Goal: Transaction & Acquisition: Purchase product/service

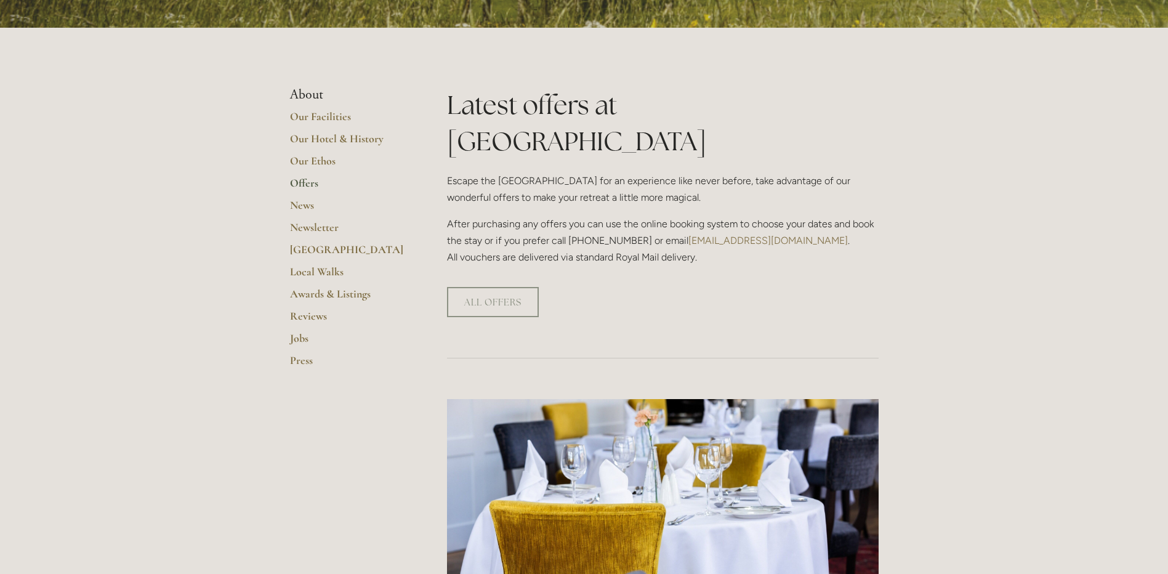
scroll to position [246, 0]
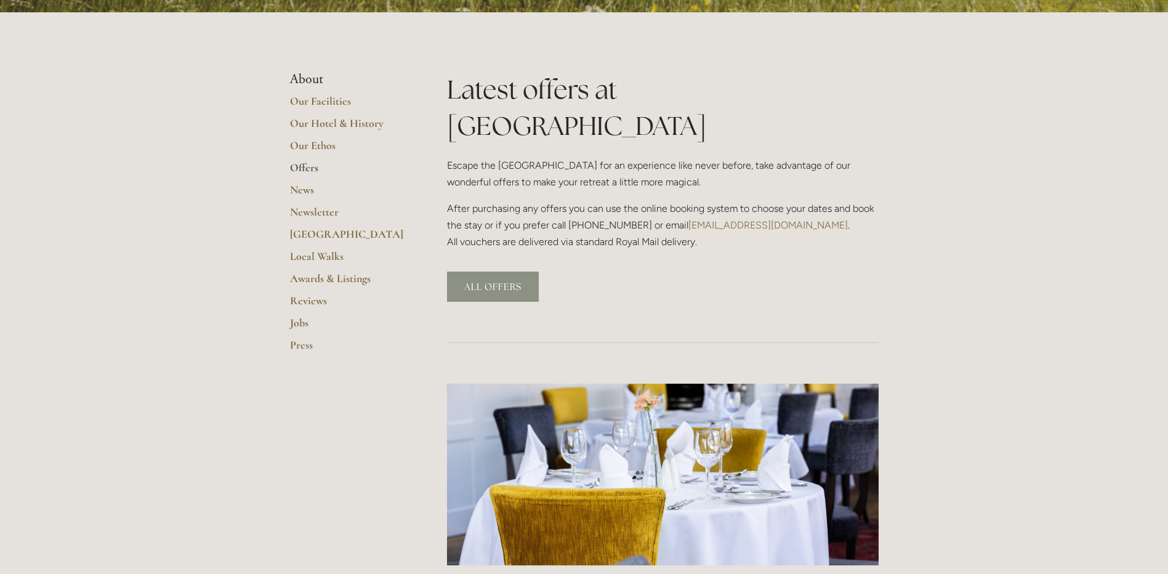
click at [524, 272] on link "ALL OFFERS" at bounding box center [493, 287] width 92 height 30
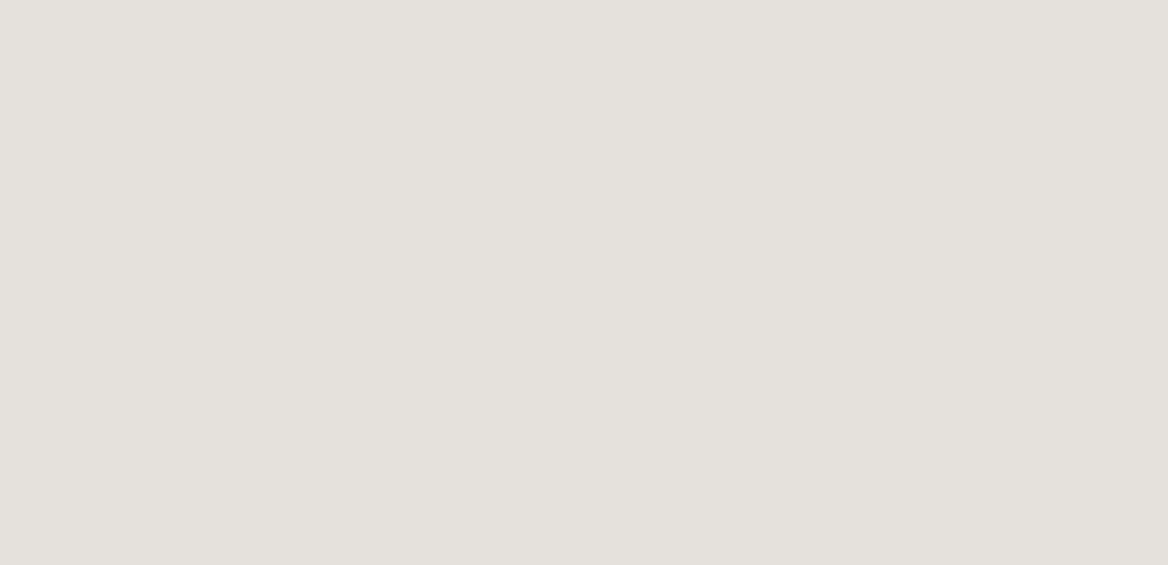
scroll to position [1614, 0]
